Goal: Navigation & Orientation: Find specific page/section

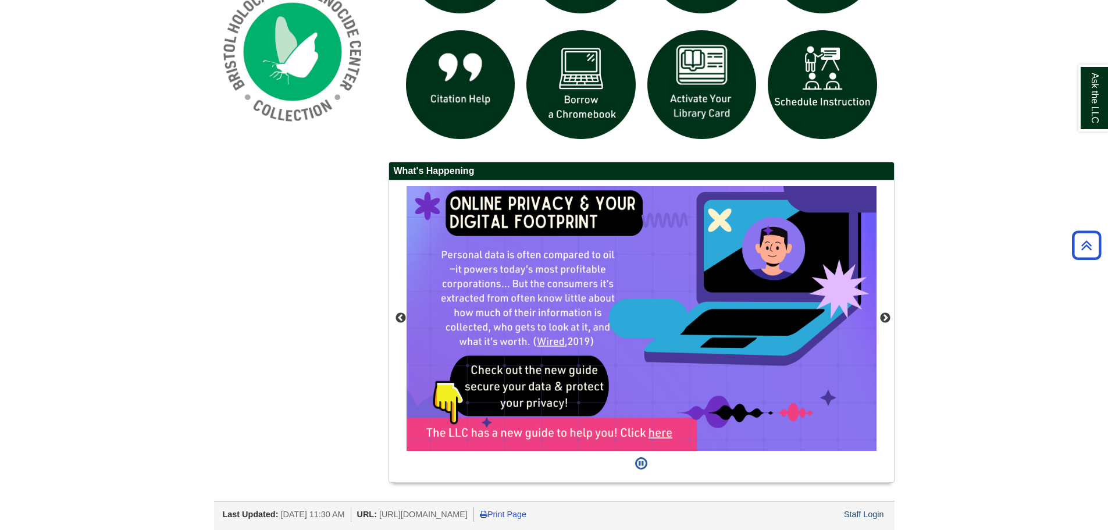
scroll to position [957, 0]
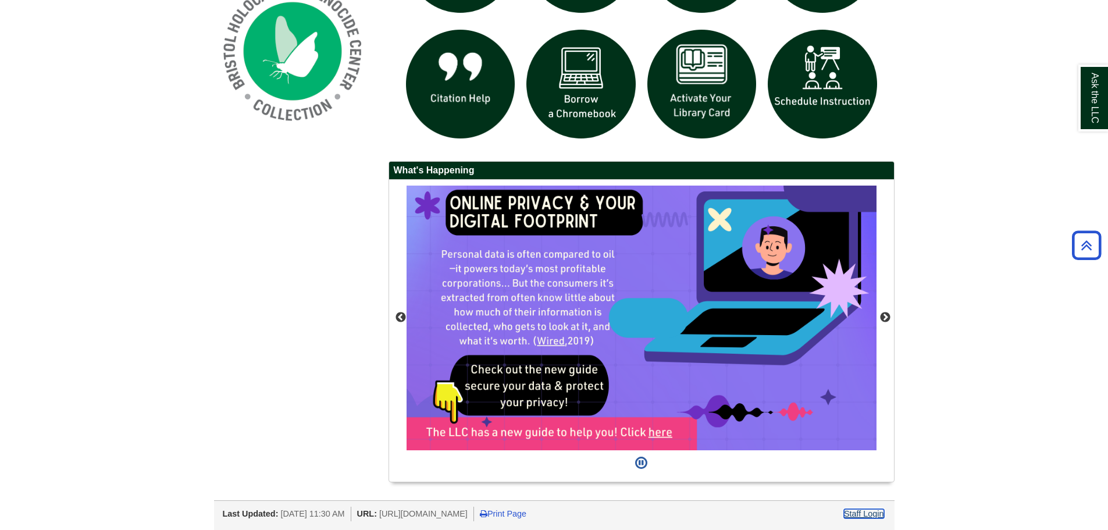
click at [861, 516] on link "Staff Login" at bounding box center [864, 513] width 40 height 9
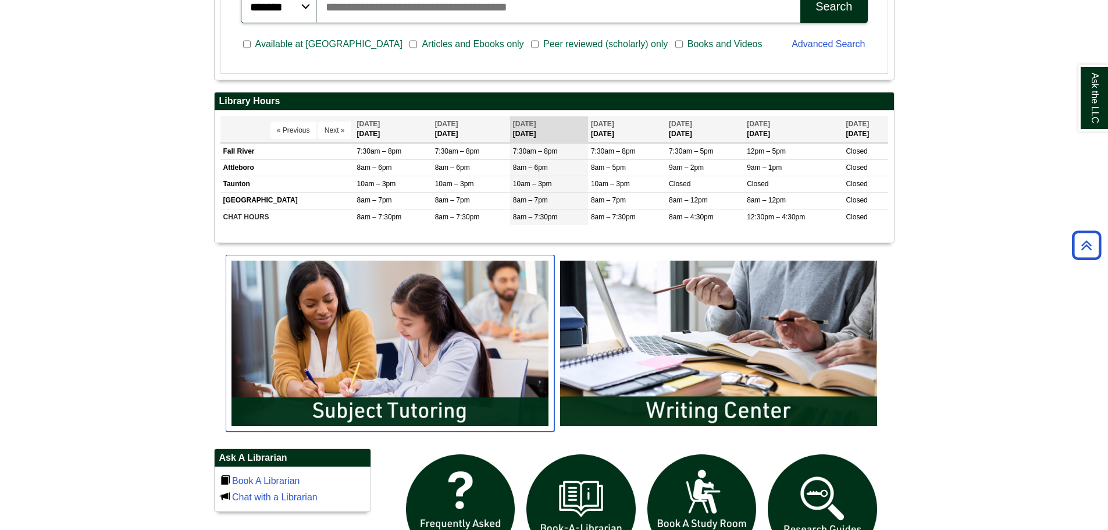
click at [396, 403] on img "slideshow" at bounding box center [390, 343] width 329 height 177
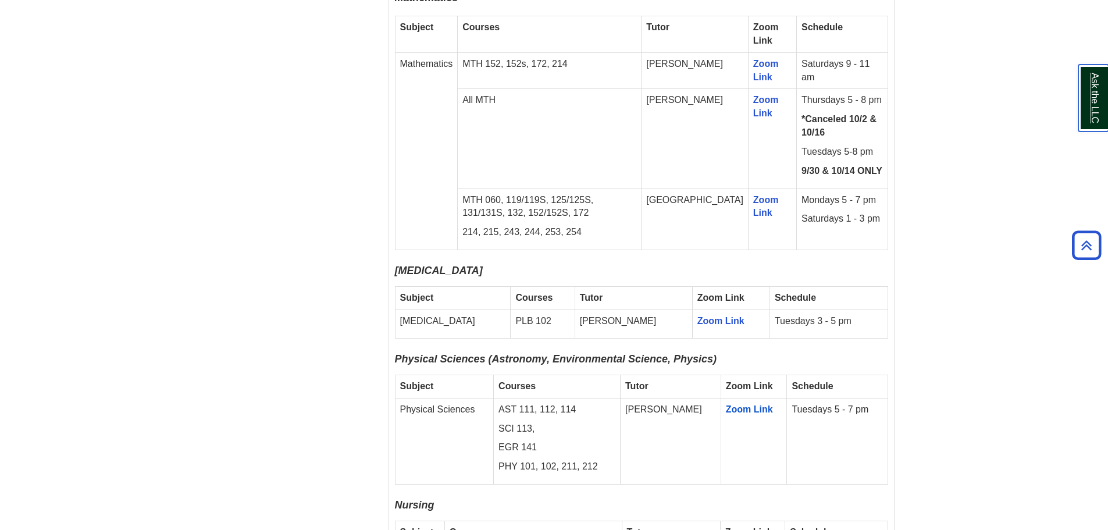
scroll to position [2161, 0]
